Goal: Task Accomplishment & Management: Contribute content

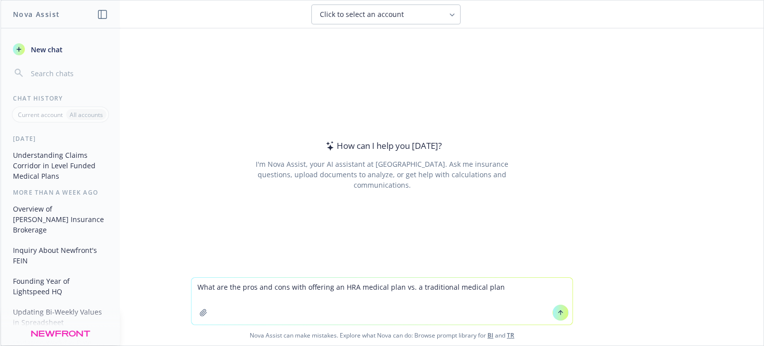
type textarea "What are the pros and cons with offering an HRA medical plan vs. a traditional …"
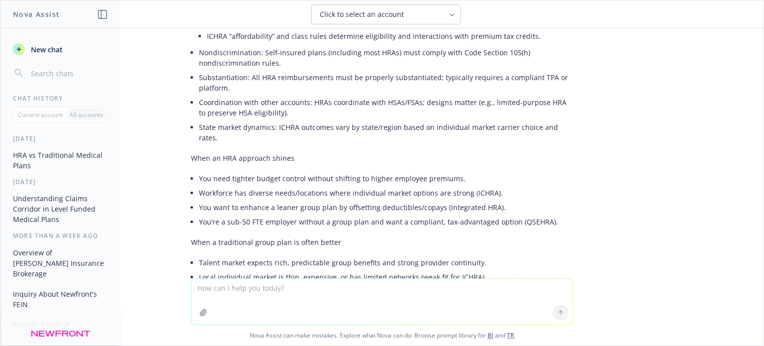
scroll to position [1309, 0]
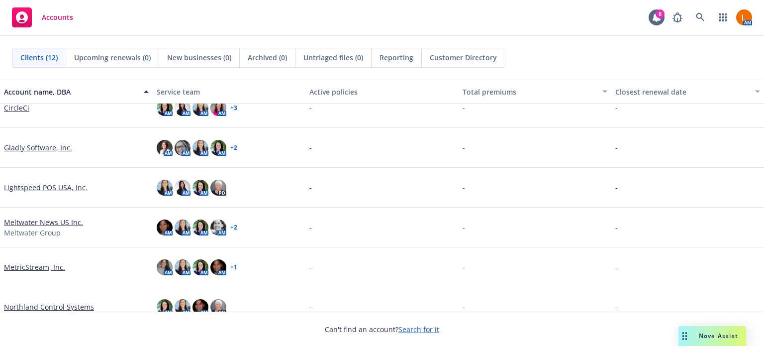
scroll to position [99, 0]
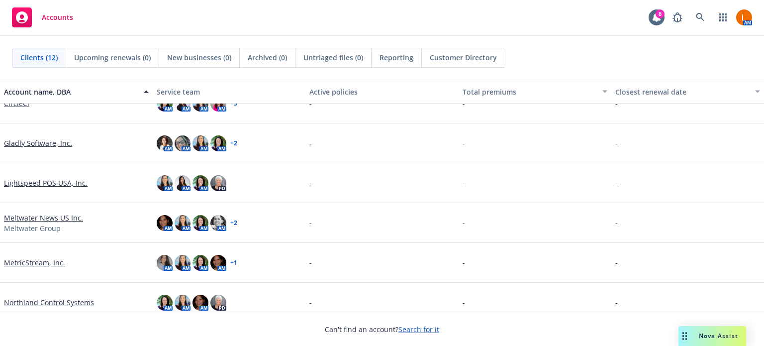
click at [23, 218] on link "Meltwater News US Inc." at bounding box center [43, 217] width 79 height 10
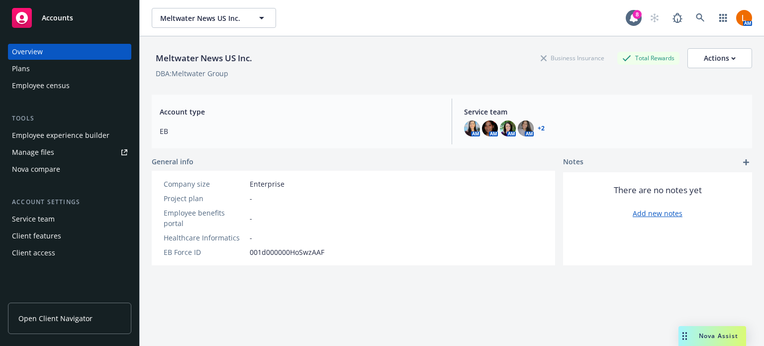
click at [25, 253] on div "Client access" at bounding box center [33, 253] width 43 height 16
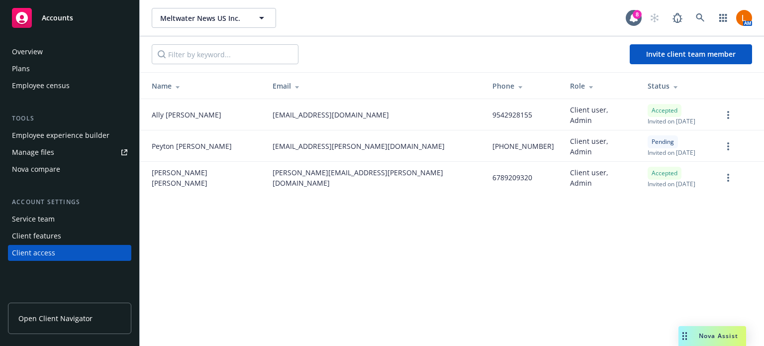
click at [59, 317] on span "Open Client Navigator" at bounding box center [55, 318] width 74 height 10
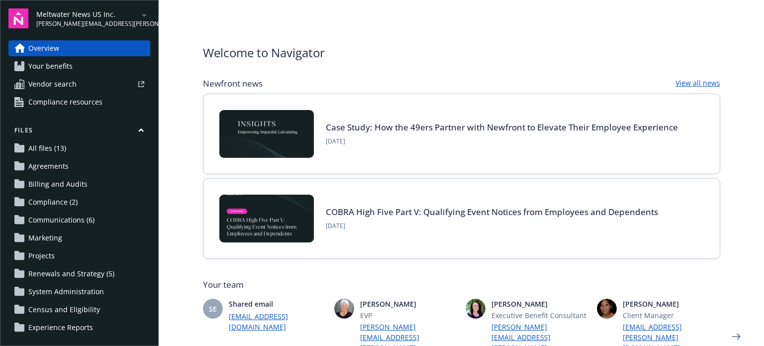
click at [62, 270] on span "Renewals and Strategy (5)" at bounding box center [71, 274] width 86 height 16
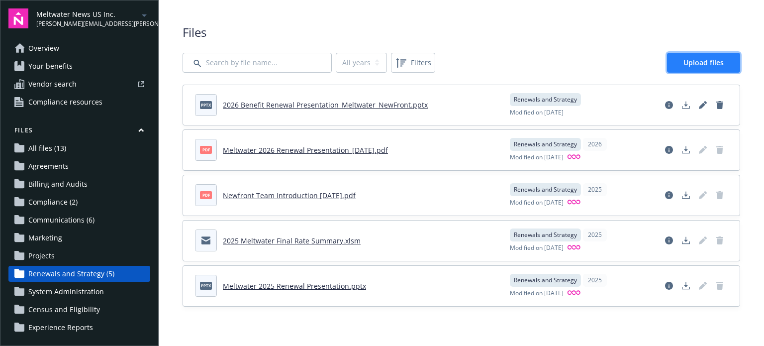
click at [695, 60] on span "Upload files" at bounding box center [704, 62] width 40 height 9
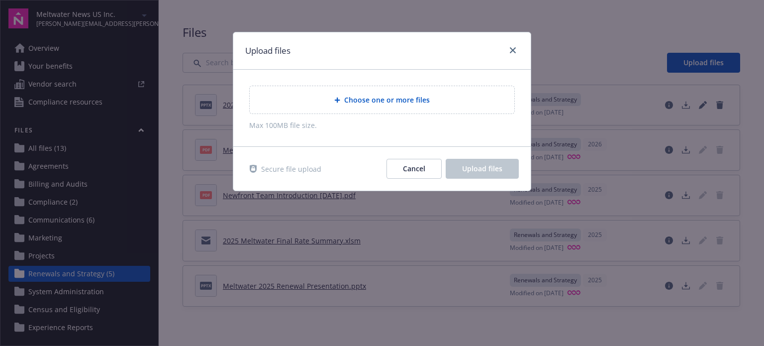
click at [368, 99] on span "Choose one or more files" at bounding box center [387, 100] width 86 height 10
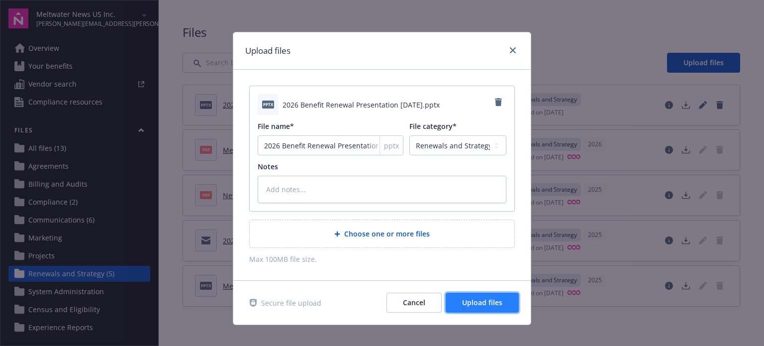
click at [476, 301] on span "Upload files" at bounding box center [482, 302] width 40 height 9
type textarea "x"
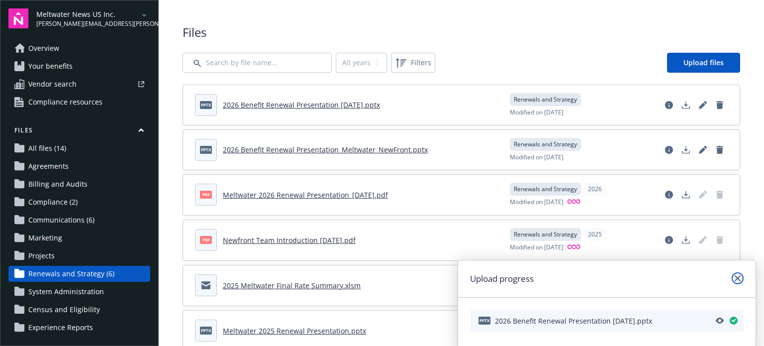
click at [738, 277] on icon "close" at bounding box center [738, 278] width 6 height 6
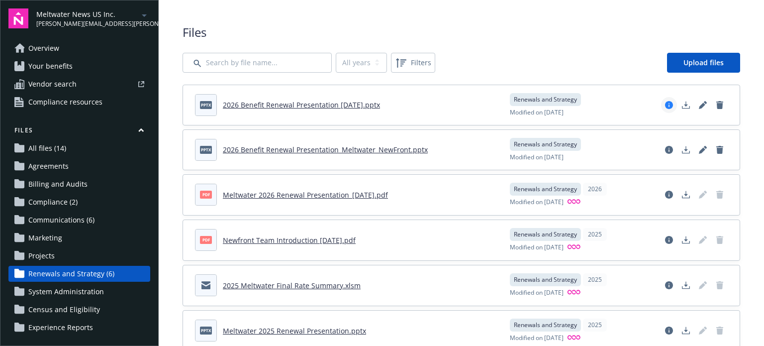
click at [665, 103] on icon "View file details" at bounding box center [669, 105] width 8 height 8
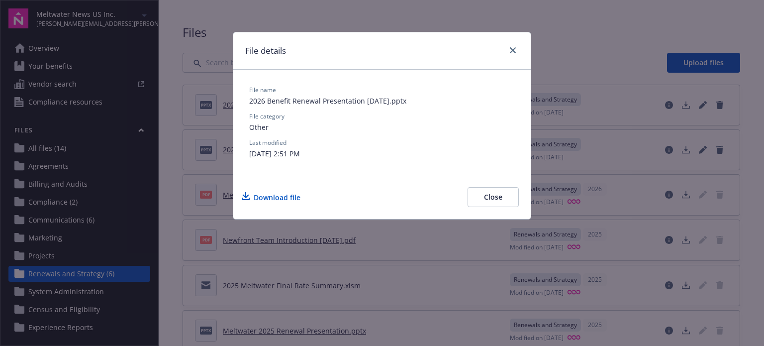
click at [499, 197] on button "Close" at bounding box center [493, 197] width 51 height 20
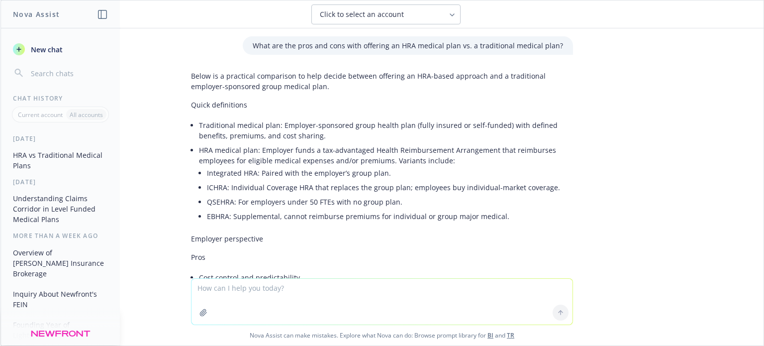
scroll to position [1309, 0]
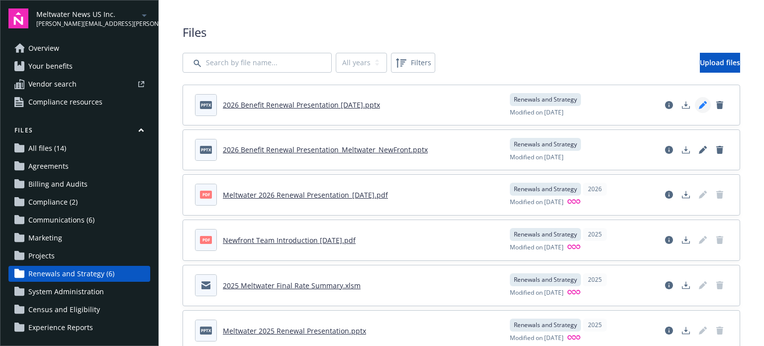
click at [699, 101] on icon "Edit document" at bounding box center [703, 105] width 8 height 8
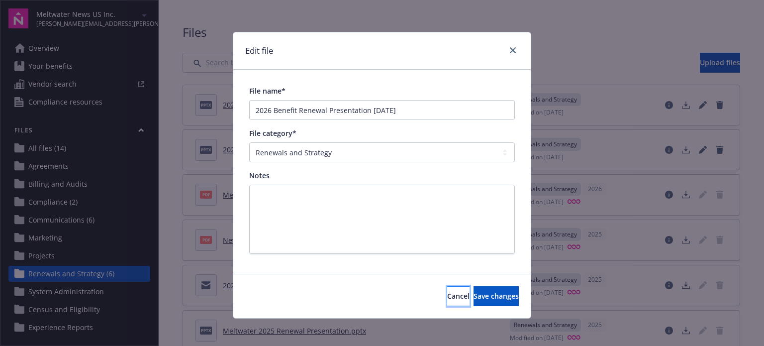
click at [447, 294] on span "Cancel" at bounding box center [458, 295] width 22 height 9
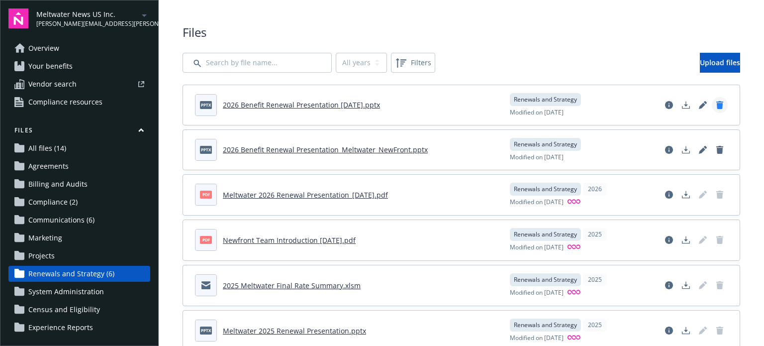
click at [716, 103] on icon "Delete document" at bounding box center [719, 105] width 7 height 8
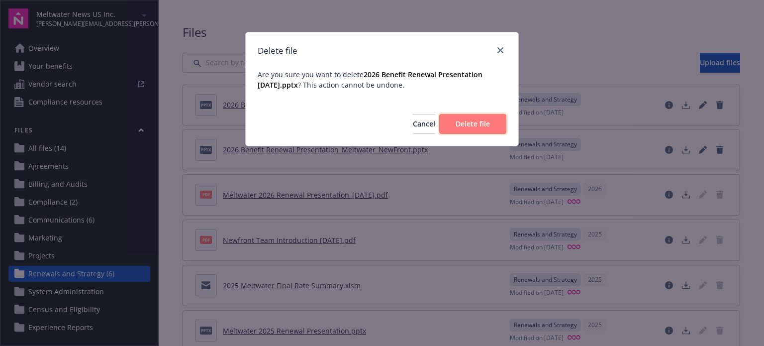
click at [484, 125] on span "Delete file" at bounding box center [473, 123] width 34 height 9
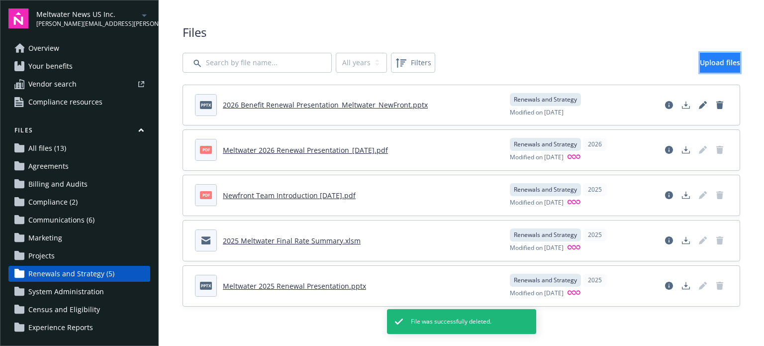
click at [700, 59] on span "Upload files" at bounding box center [720, 62] width 40 height 9
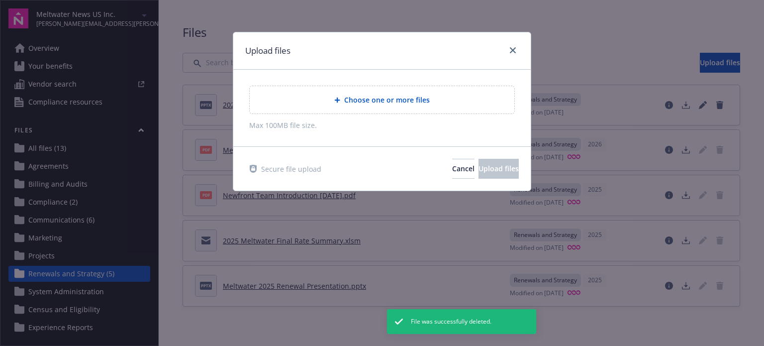
click at [407, 95] on span "Choose one or more files" at bounding box center [387, 100] width 86 height 10
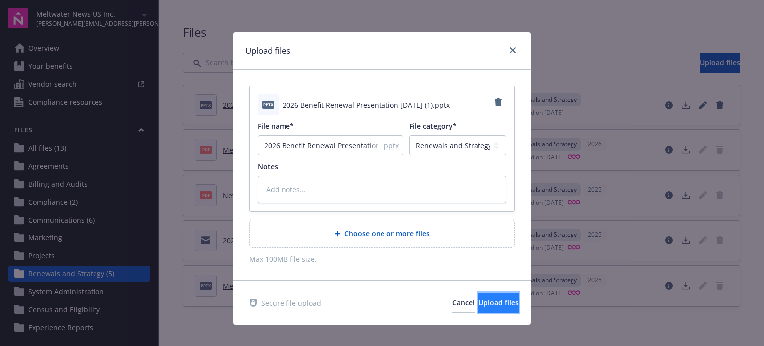
click at [496, 301] on span "Upload files" at bounding box center [499, 302] width 40 height 9
type textarea "x"
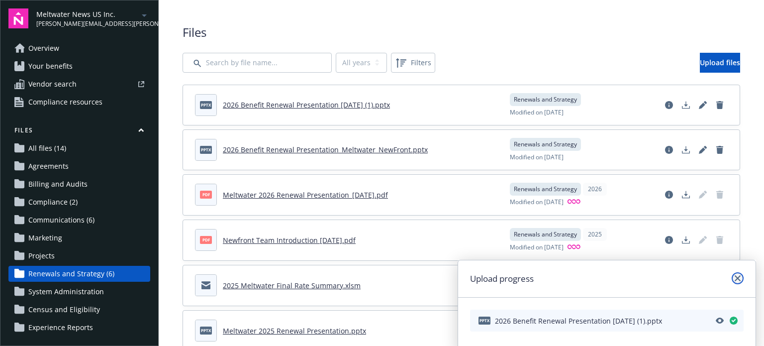
click at [739, 276] on icon "close" at bounding box center [738, 278] width 6 height 6
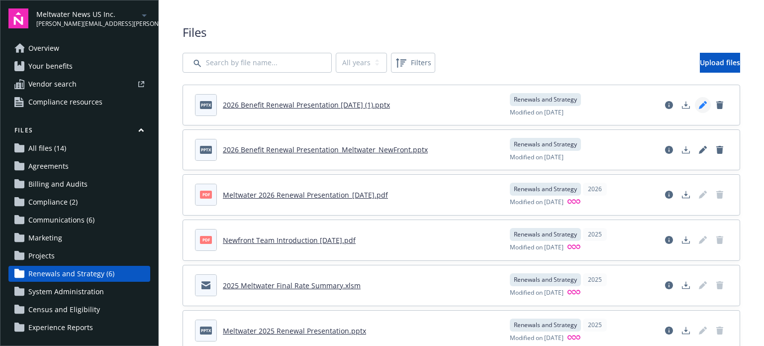
click at [704, 102] on icon "Edit document" at bounding box center [705, 102] width 3 height 3
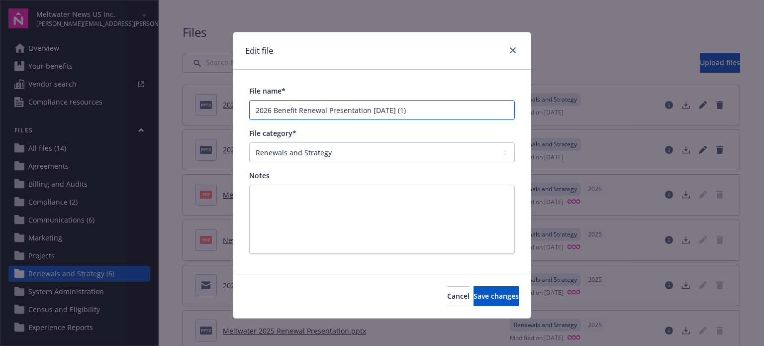
click at [420, 113] on input "2026 Benefit Renewal Presentation 9.26.2025 (1)" at bounding box center [382, 110] width 266 height 20
type input "2026 Benefit Renewal Presentation 9.26.2025"
click at [474, 286] on button "Save changes" at bounding box center [496, 296] width 45 height 20
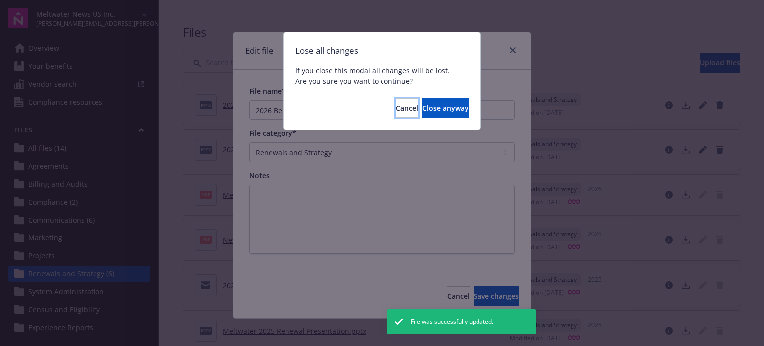
click at [396, 110] on button "Cancel" at bounding box center [407, 108] width 22 height 20
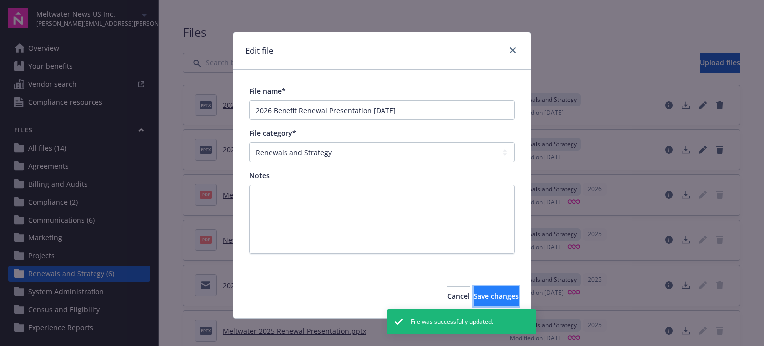
click at [486, 295] on span "Save changes" at bounding box center [496, 295] width 45 height 9
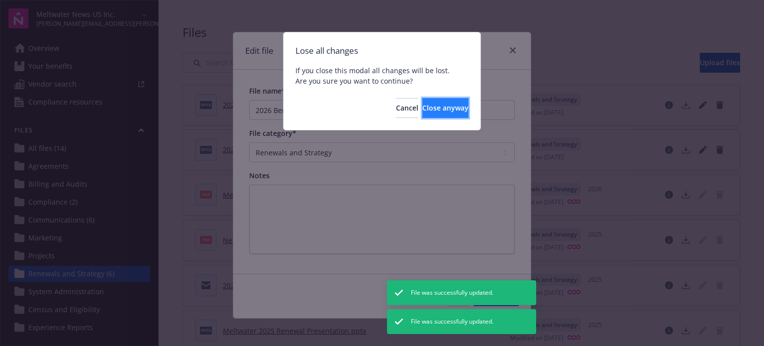
click at [422, 107] on span "Close anyway" at bounding box center [445, 107] width 46 height 9
